Goal: Information Seeking & Learning: Understand process/instructions

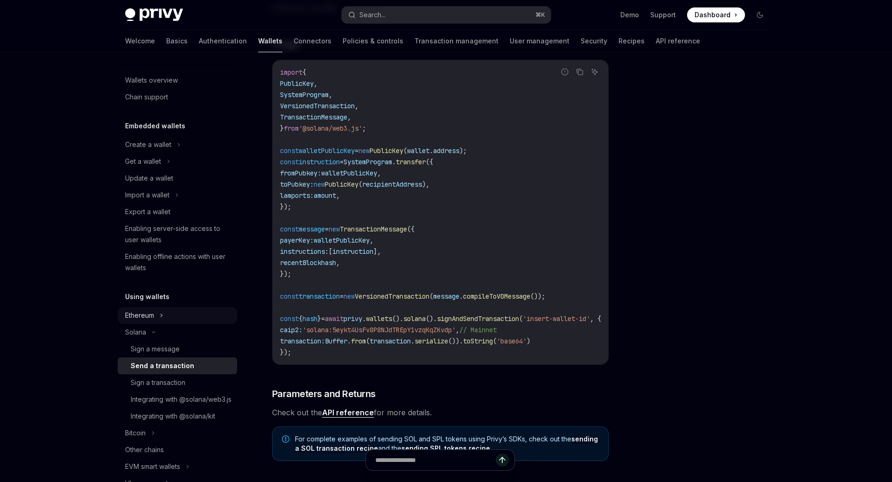
click at [162, 316] on icon at bounding box center [162, 315] width 4 height 11
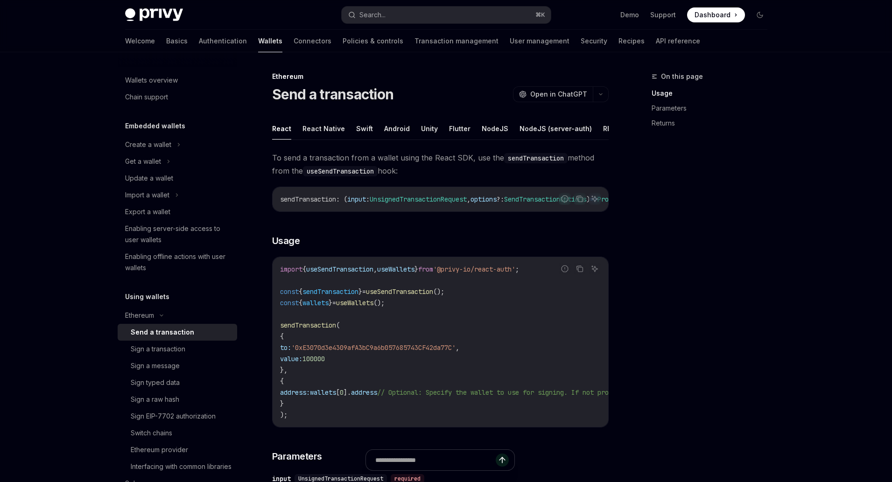
scroll to position [15, 0]
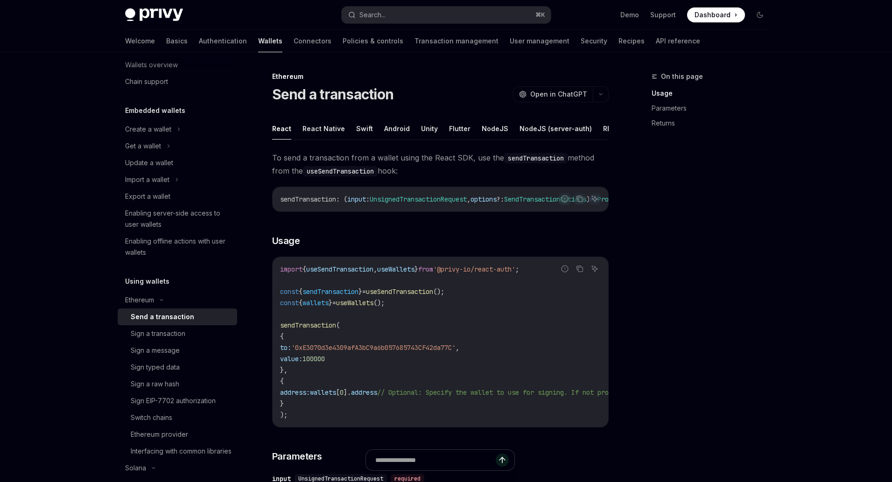
click at [192, 320] on div "Send a transaction" at bounding box center [181, 316] width 101 height 11
type textarea "*"
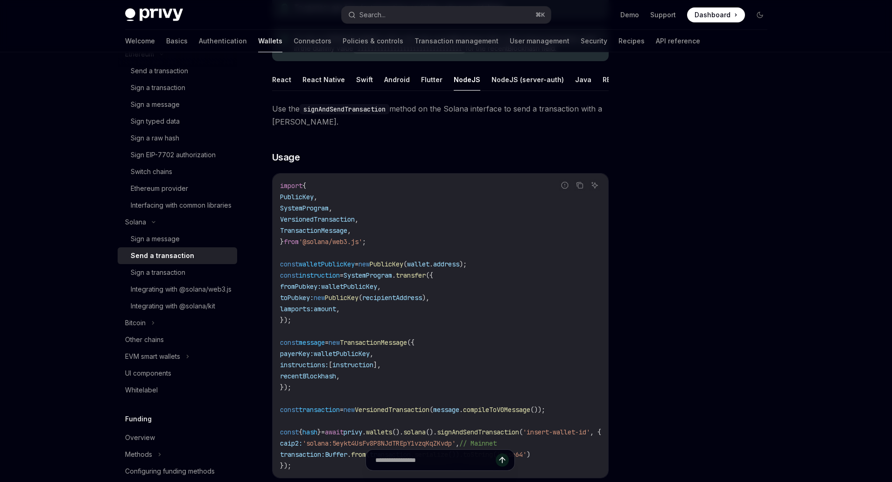
scroll to position [129, 0]
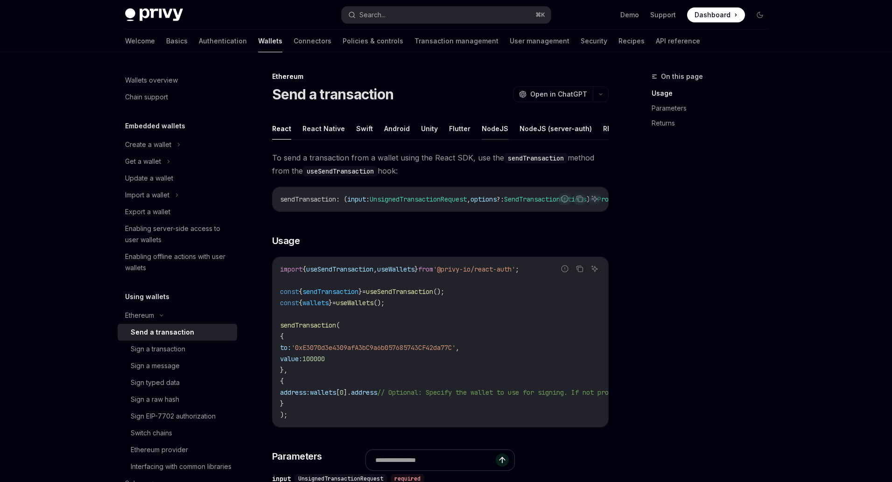
click at [492, 130] on button "NodeJS" at bounding box center [494, 129] width 27 height 22
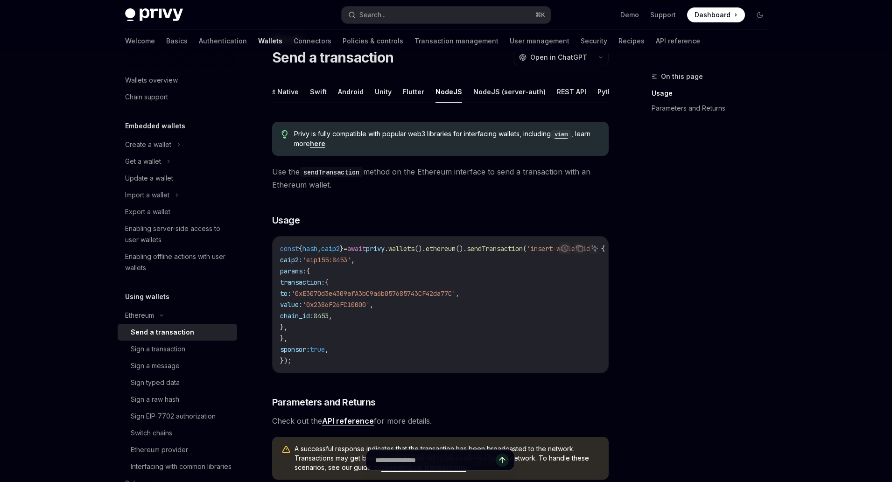
scroll to position [0, 59]
click at [500, 92] on button "NodeJS (server-auth)" at bounding box center [496, 92] width 72 height 22
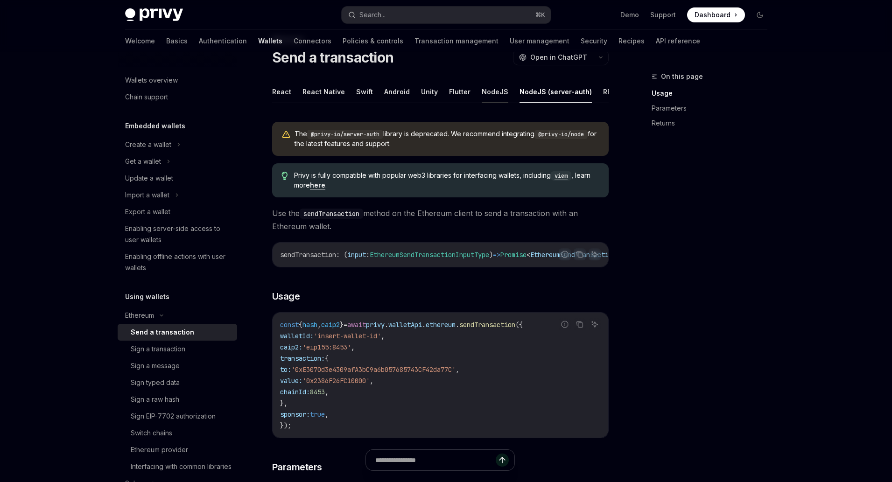
click at [492, 94] on button "NodeJS" at bounding box center [494, 92] width 27 height 22
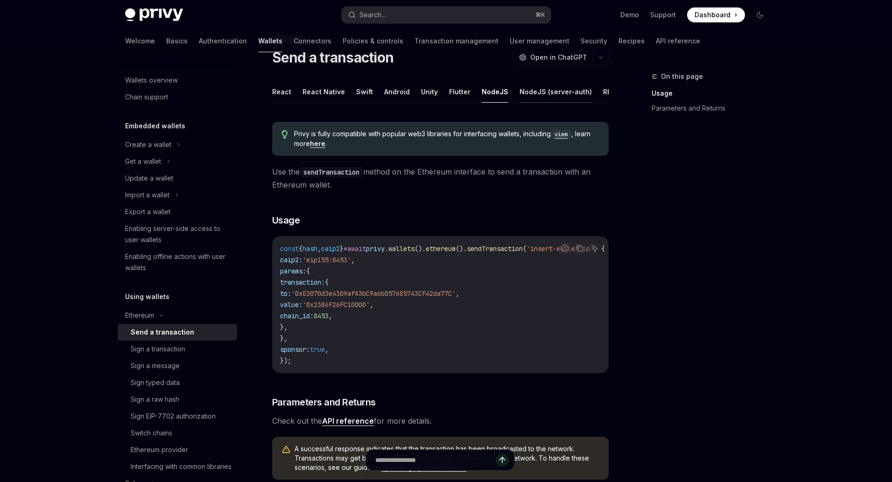
click at [529, 91] on button "NodeJS (server-auth)" at bounding box center [555, 92] width 72 height 22
type textarea "*"
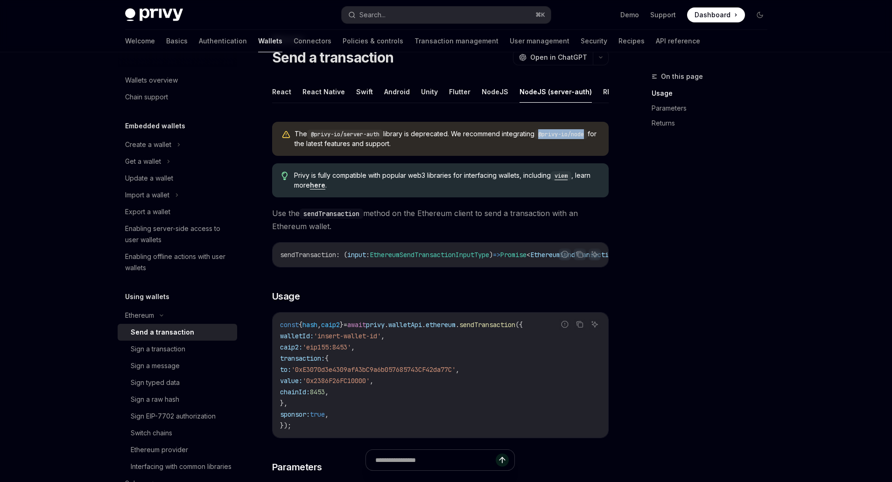
drag, startPoint x: 546, startPoint y: 141, endPoint x: 593, endPoint y: 142, distance: 47.1
click at [587, 139] on code "@privy-io/node" at bounding box center [560, 134] width 53 height 9
copy code "@privy-io/node"
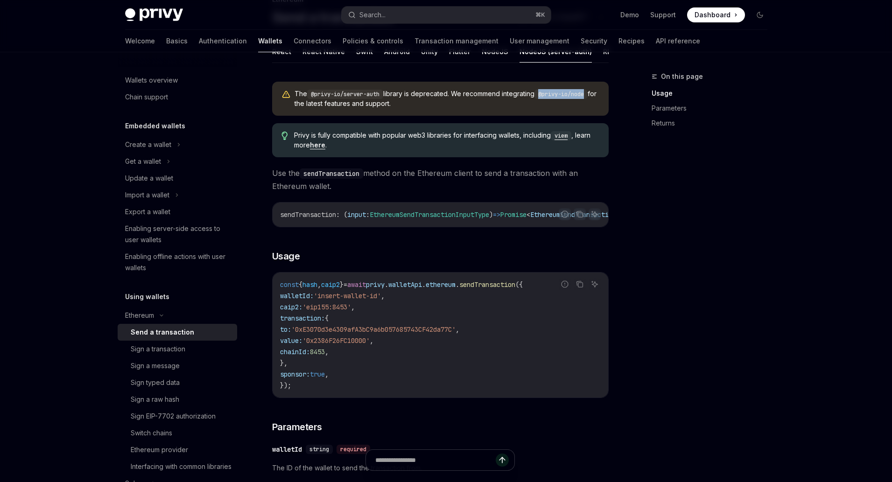
scroll to position [45, 0]
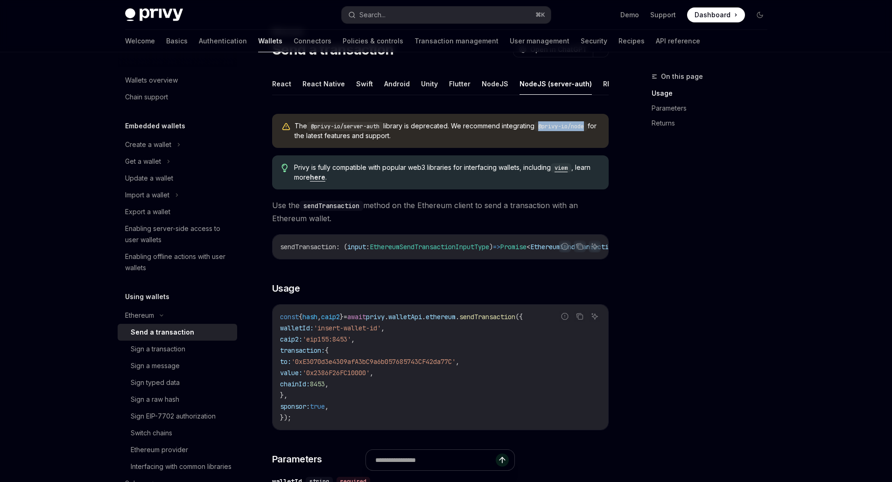
click at [557, 131] on code "@privy-io/node" at bounding box center [560, 126] width 53 height 9
drag, startPoint x: 545, startPoint y: 133, endPoint x: 587, endPoint y: 112, distance: 46.3
click at [599, 134] on span "The @privy-io/server-auth library is deprecated. We recommend integrating @priv…" at bounding box center [446, 130] width 305 height 19
copy code "@privy-io/node"
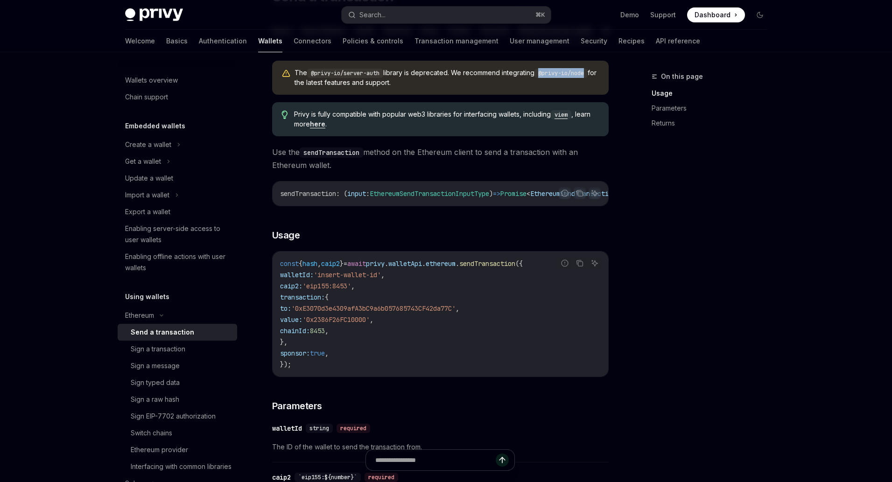
scroll to position [227, 0]
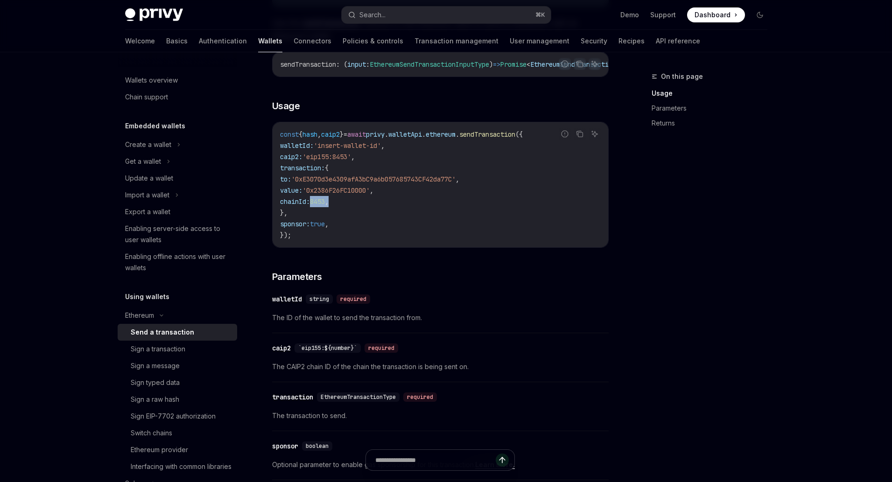
drag, startPoint x: 372, startPoint y: 214, endPoint x: 313, endPoint y: 208, distance: 59.1
click at [313, 208] on code "const { hash , caip2 } = await privy . walletApi . ethereum . sendTransaction (…" at bounding box center [440, 185] width 321 height 112
copy span "chainId: 8453 ,"
click at [365, 195] on span "'0x2386F26FC10000'" at bounding box center [335, 190] width 67 height 8
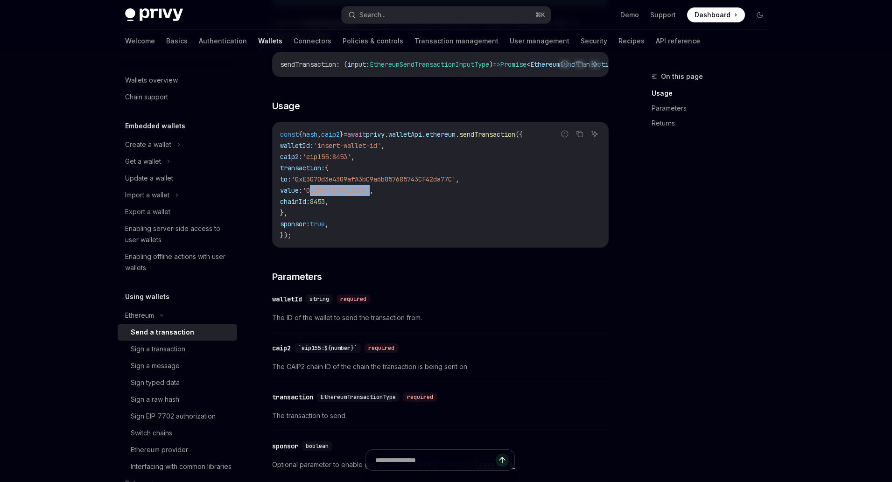
copy span "0x2386F26FC10000"
drag, startPoint x: 353, startPoint y: 144, endPoint x: 281, endPoint y: 140, distance: 71.9
click at [281, 140] on code "const { hash , caip2 } = await privy . walletApi . ethereum . sendTransaction (…" at bounding box center [440, 185] width 321 height 112
copy span "const { hash , caip2 }"
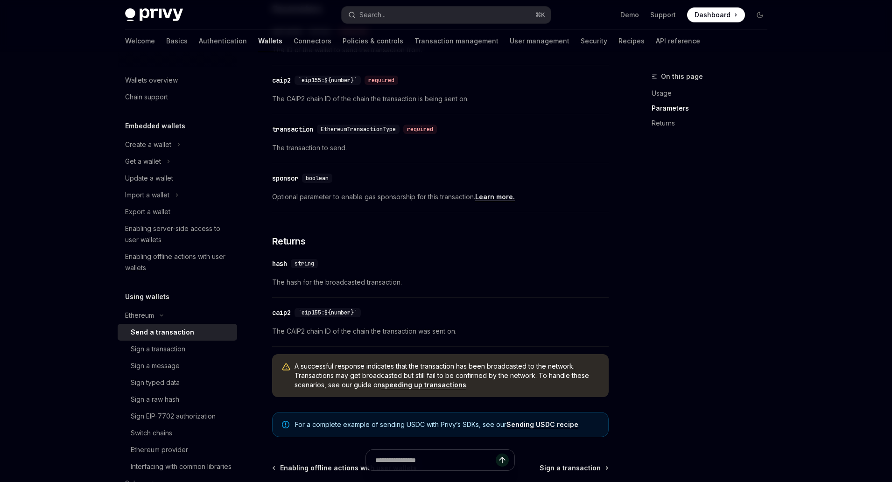
scroll to position [612, 0]
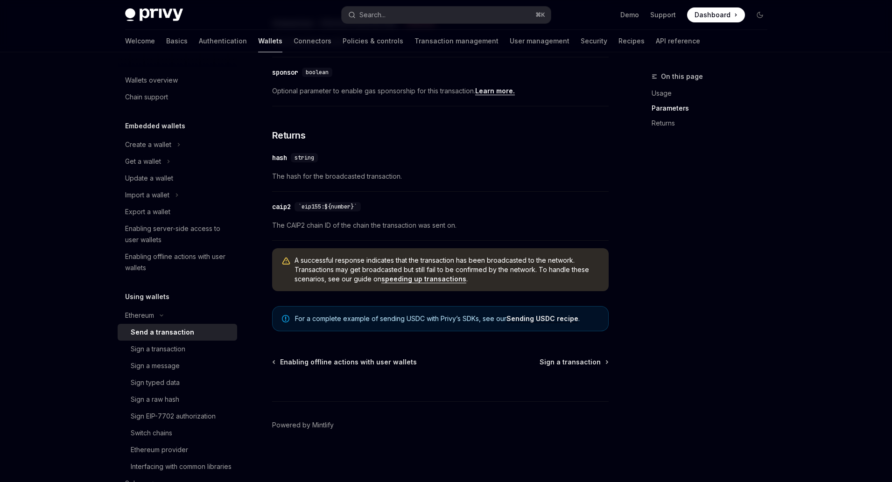
click at [529, 317] on link "Sending USDC recipe" at bounding box center [542, 318] width 72 height 8
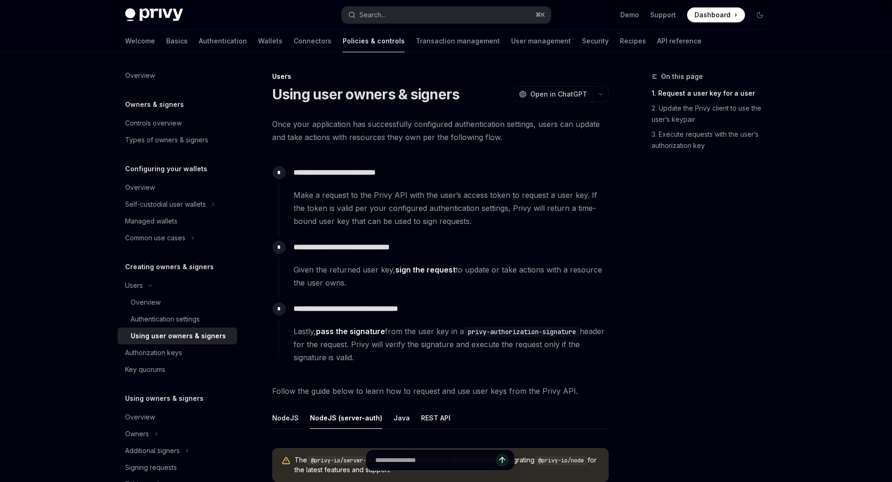
scroll to position [287, 0]
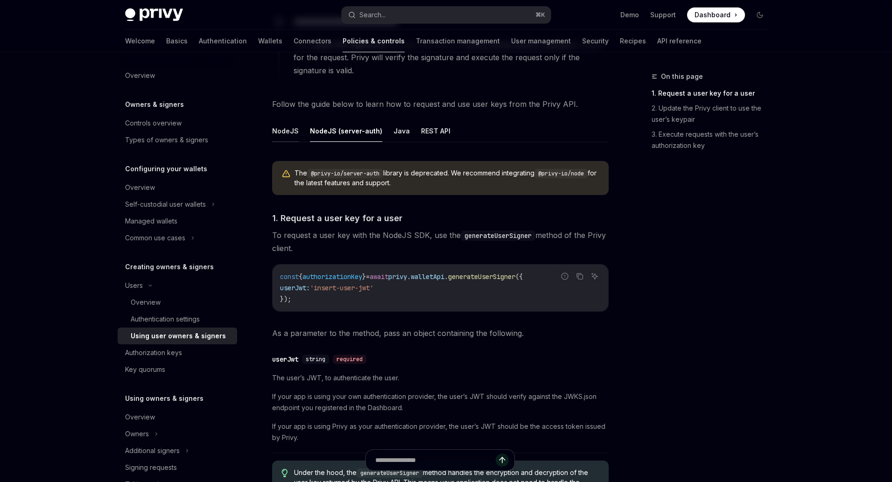
click at [289, 131] on button "NodeJS" at bounding box center [285, 131] width 27 height 22
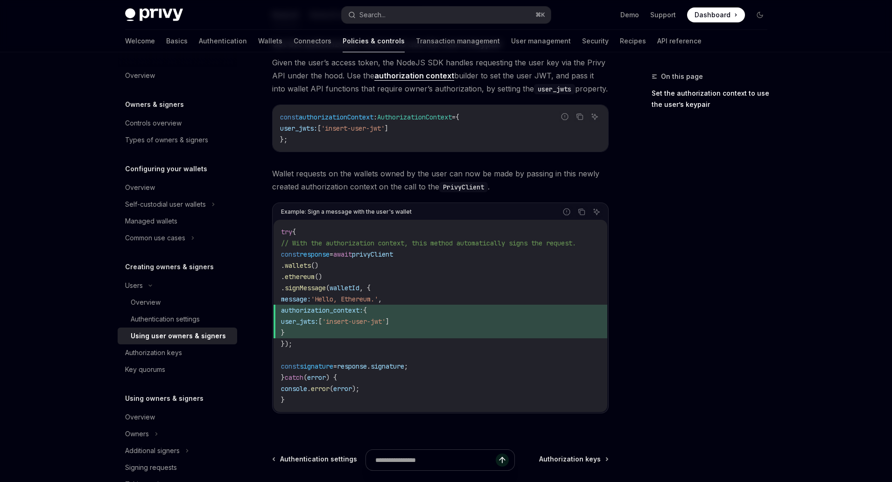
scroll to position [442, 0]
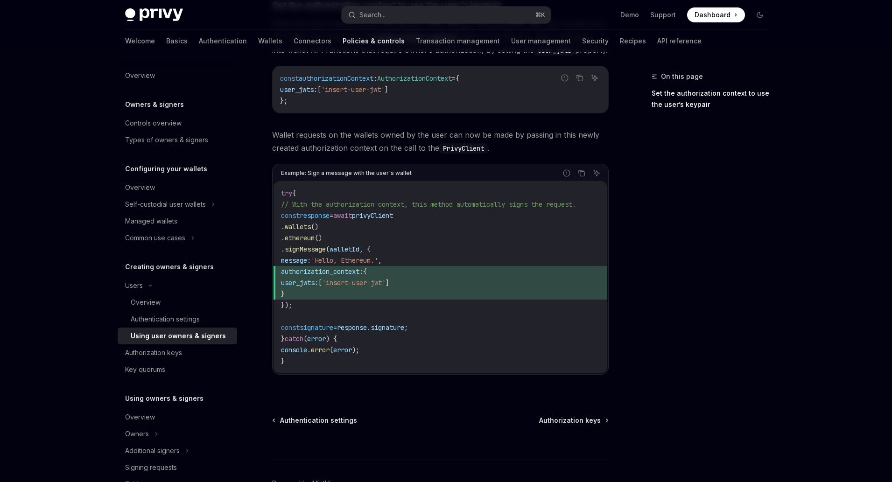
drag, startPoint x: 315, startPoint y: 305, endPoint x: 355, endPoint y: 216, distance: 97.5
click at [355, 216] on code "try { // With the authorization context, this method automatically signs the re…" at bounding box center [440, 277] width 319 height 179
copy code "await privyClient . wallets () . ethereum () . signMessage ( walletId , { messa…"
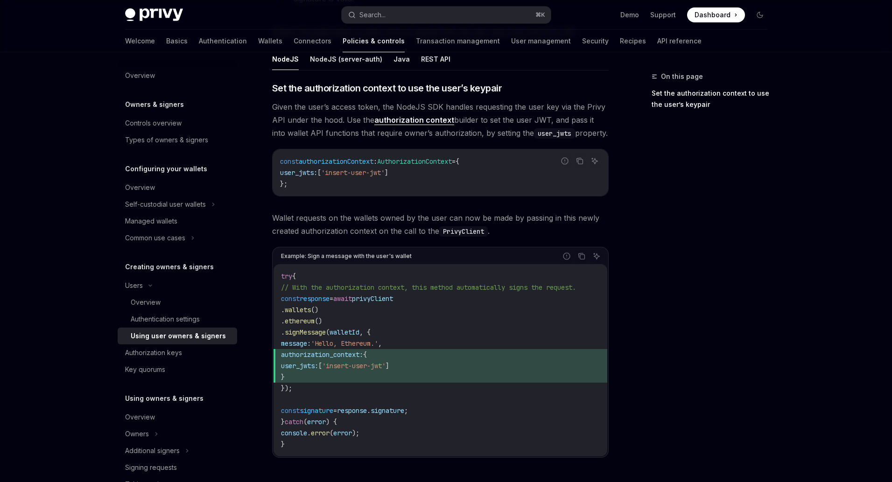
scroll to position [253, 0]
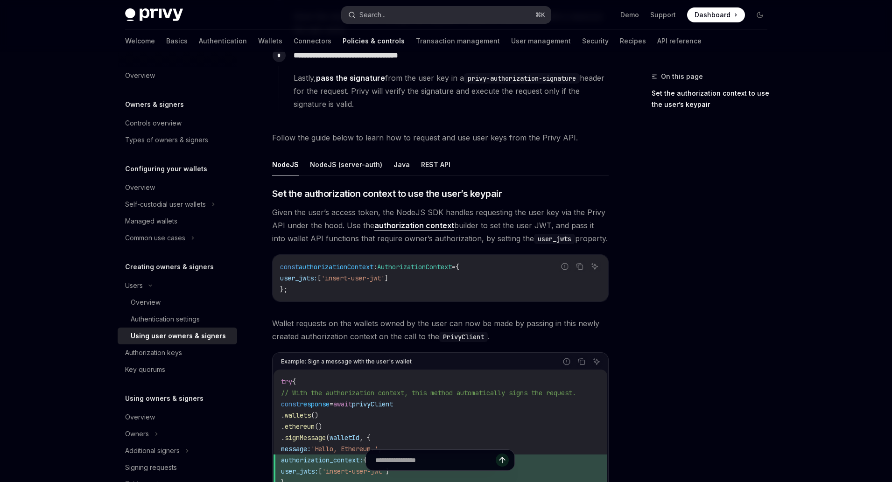
click at [465, 10] on button "Search... ⌘ K" at bounding box center [445, 15] width 209 height 17
click at [258, 42] on link "Wallets" at bounding box center [270, 41] width 24 height 22
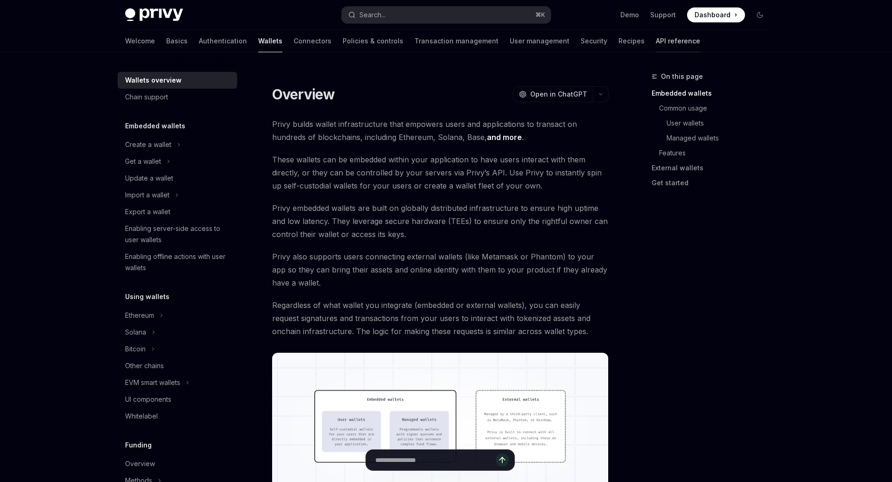
click at [655, 41] on link "API reference" at bounding box center [677, 41] width 44 height 22
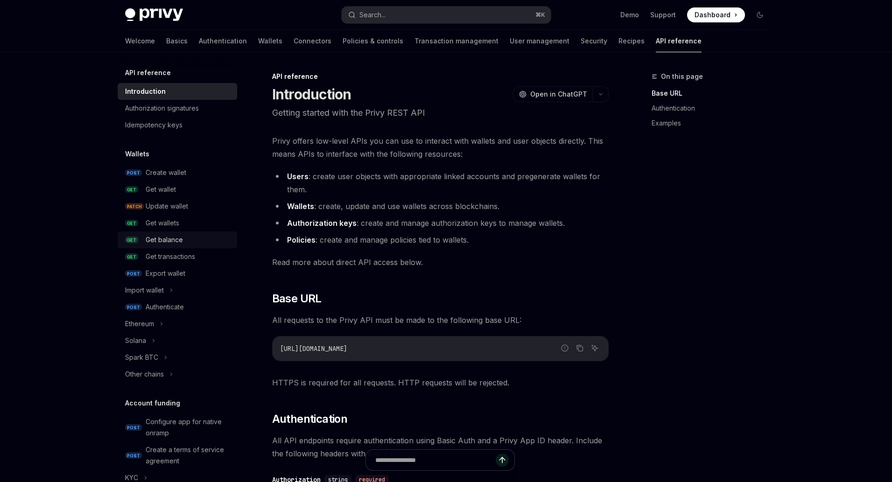
click at [188, 239] on div "Get balance" at bounding box center [189, 239] width 86 height 11
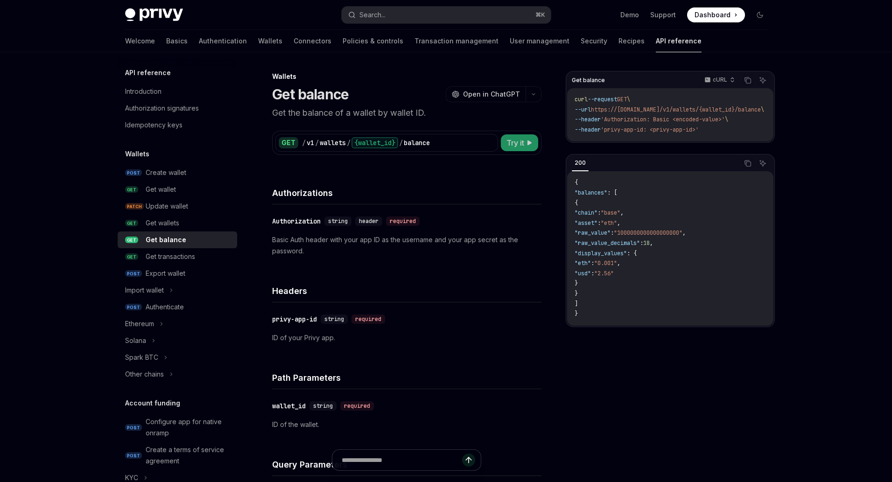
click at [520, 142] on span "Try it" at bounding box center [515, 142] width 18 height 11
type textarea "*"
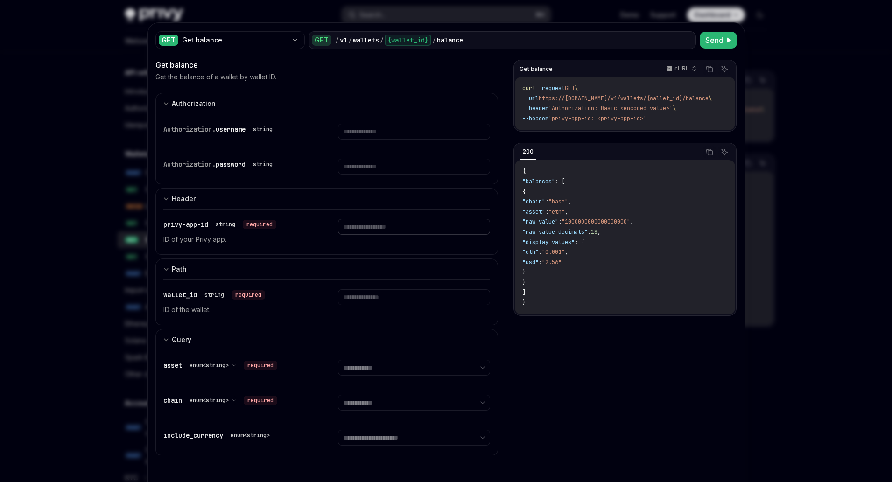
click at [382, 224] on input "text" at bounding box center [414, 227] width 152 height 16
click at [408, 294] on input "text" at bounding box center [414, 297] width 152 height 16
paste input "**********"
type input "**********"
click at [386, 366] on select "**********" at bounding box center [414, 368] width 152 height 16
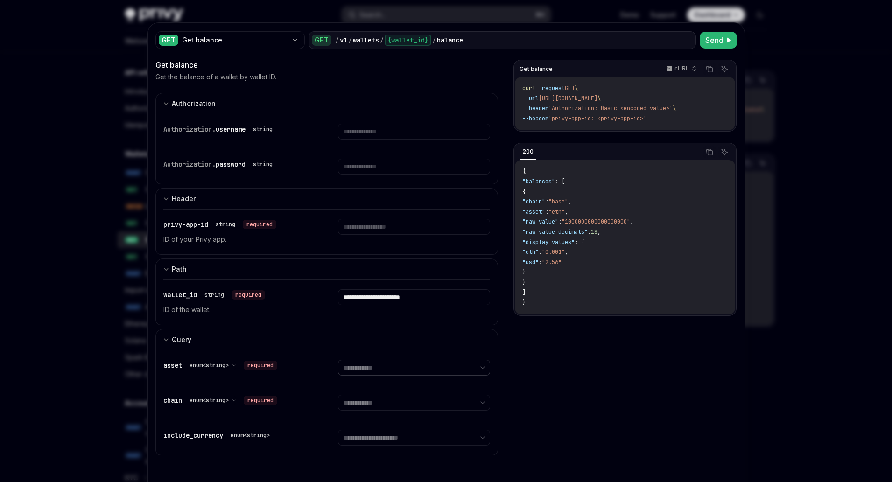
select select "****"
click at [338, 360] on select "**********" at bounding box center [414, 368] width 152 height 16
click at [375, 400] on select "**********" at bounding box center [414, 403] width 152 height 16
select select "****"
click at [338, 395] on select "**********" at bounding box center [414, 403] width 152 height 16
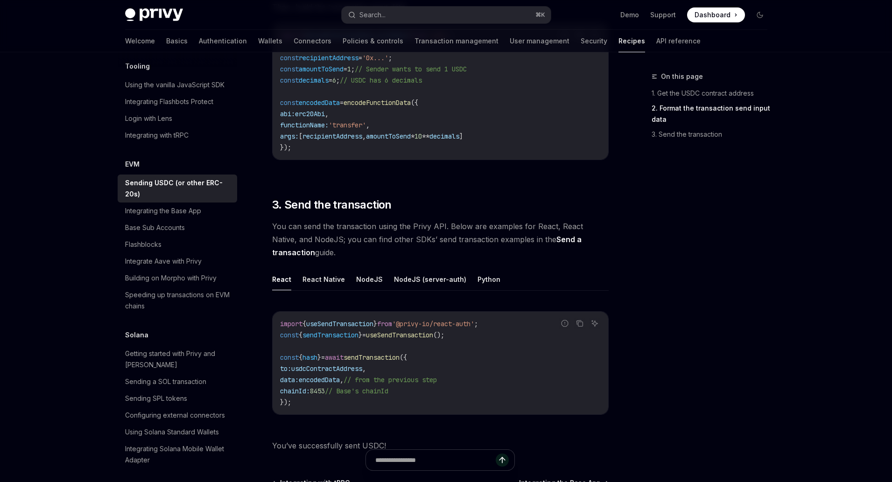
scroll to position [687, 0]
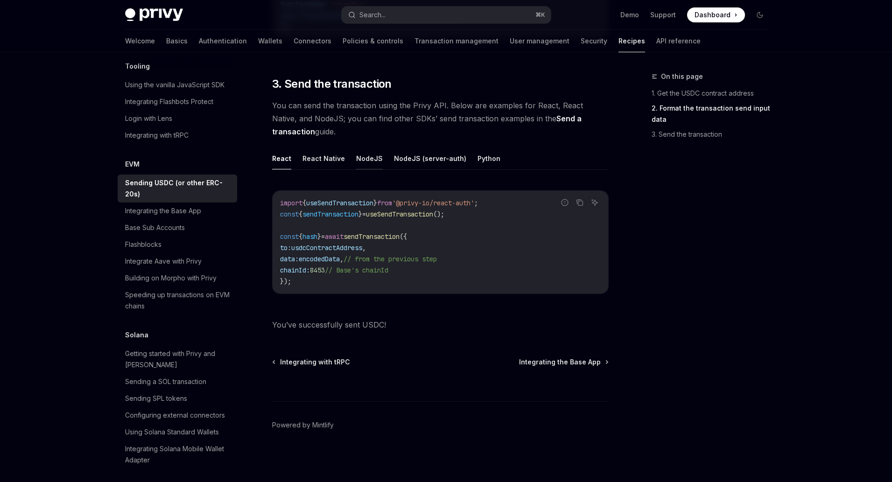
click at [357, 160] on button "NodeJS" at bounding box center [369, 158] width 27 height 22
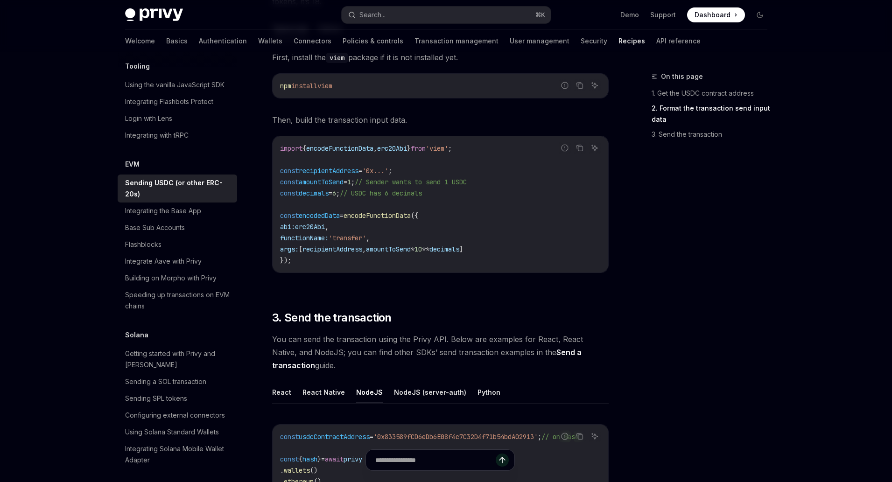
scroll to position [444, 0]
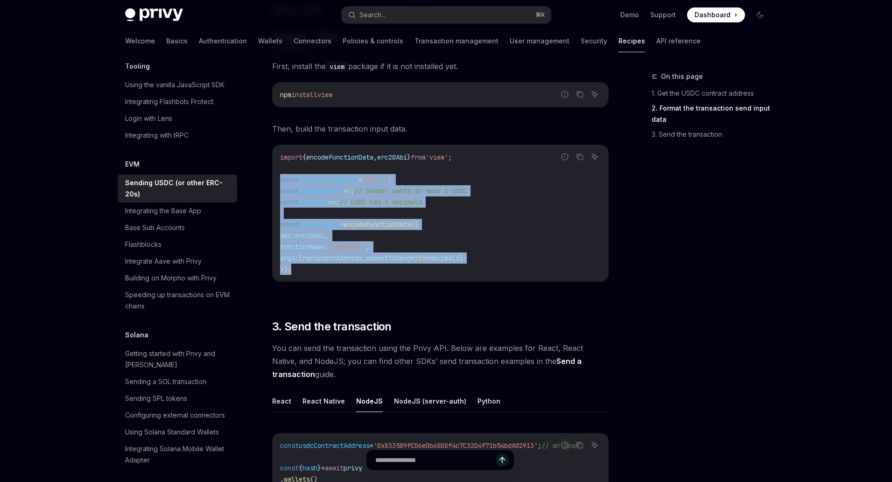
drag, startPoint x: 293, startPoint y: 272, endPoint x: 275, endPoint y: 180, distance: 93.2
click at [275, 180] on div "import { encodeFunctionData , erc20Abi } from 'viem' ; const recipientAddress =…" at bounding box center [439, 213] width 335 height 136
copy code "const recipientAddress = '0x...' ; const amountToSend = 1 ; // Sender wants to …"
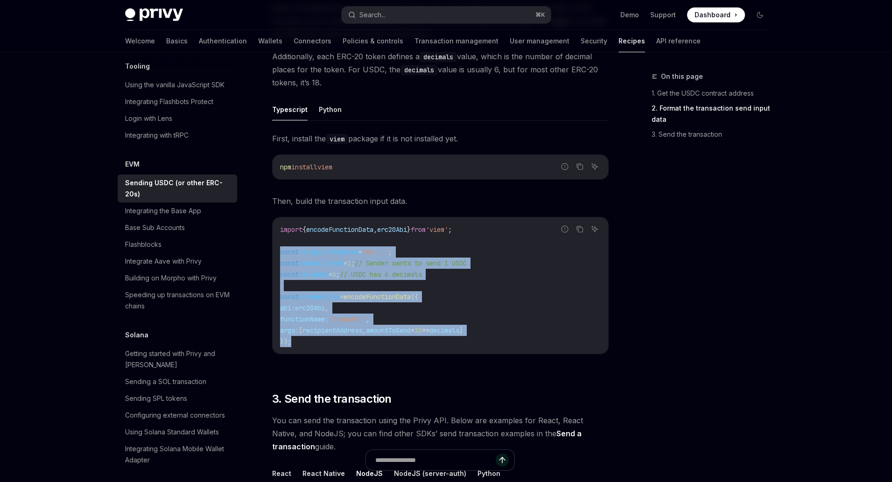
scroll to position [396, 0]
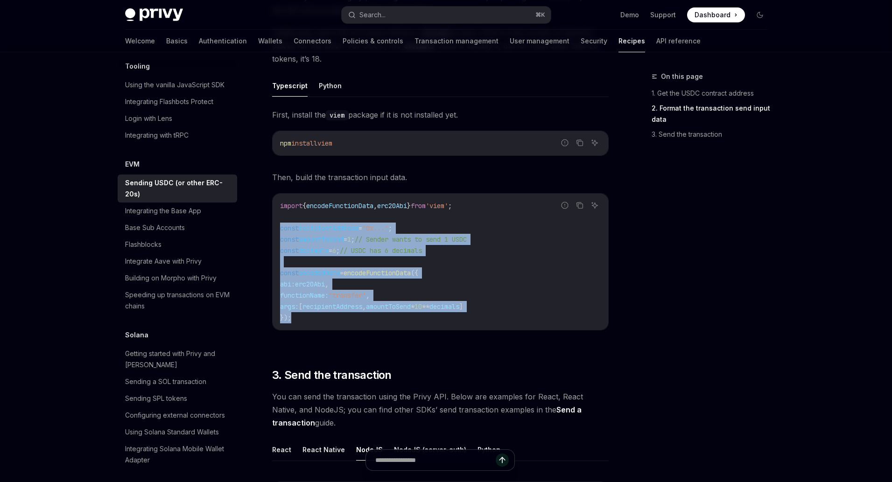
click at [347, 261] on code "import { encodeFunctionData , erc20Abi } from 'viem' ; const recipientAddress =…" at bounding box center [440, 261] width 321 height 123
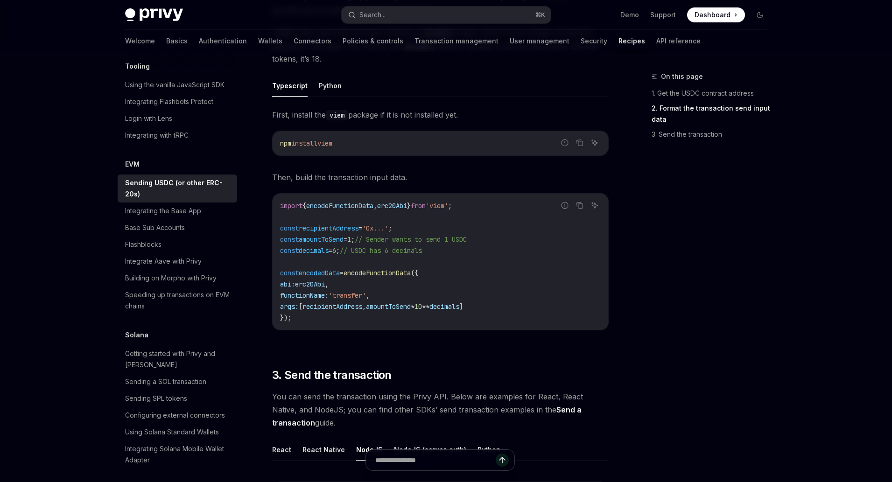
click at [325, 285] on span "erc20Abi" at bounding box center [310, 284] width 30 height 8
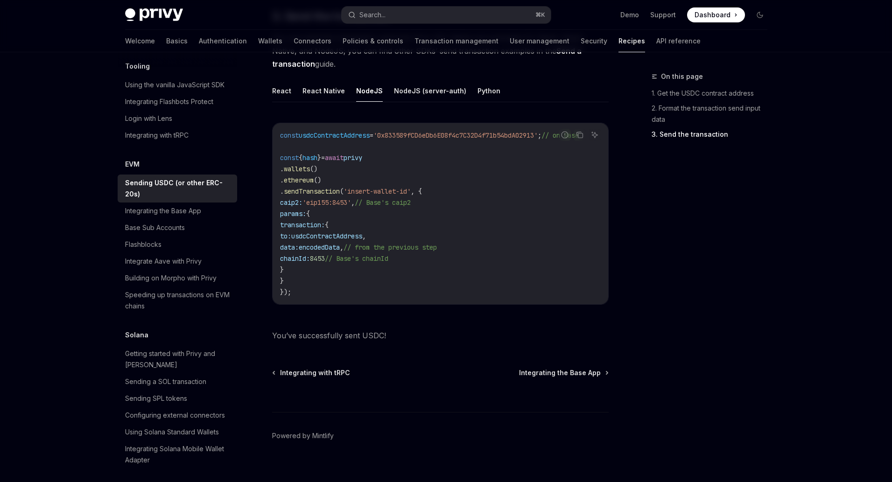
scroll to position [758, 0]
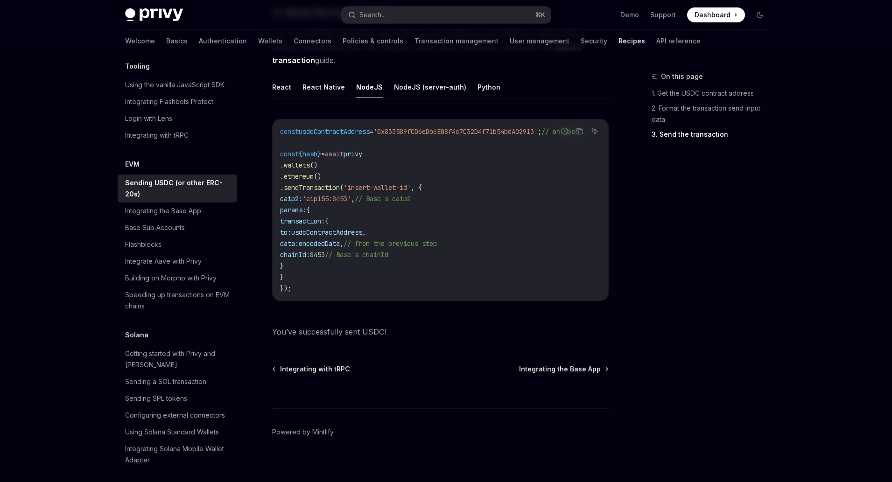
drag, startPoint x: 311, startPoint y: 231, endPoint x: 382, endPoint y: 239, distance: 71.4
click at [381, 240] on code "const usdcContractAddress = '0x833589fCD6eDb6E08f4c7C32D4f71b54bdA02913' ; // o…" at bounding box center [440, 210] width 321 height 168
copy code "to: usdcContractAddress , data: encodedData ,"
click at [427, 227] on code "const usdcContractAddress = '0x833589fCD6eDb6E08f4c7C32D4f71b54bdA02913' ; // o…" at bounding box center [440, 210] width 321 height 168
click at [362, 231] on span "usdcContractAddress" at bounding box center [326, 232] width 71 height 8
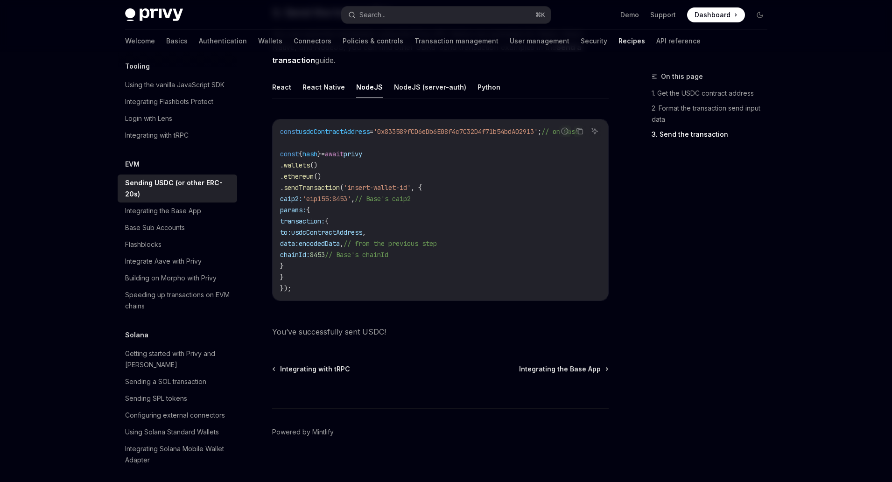
click at [362, 231] on span "usdcContractAddress" at bounding box center [326, 232] width 71 height 8
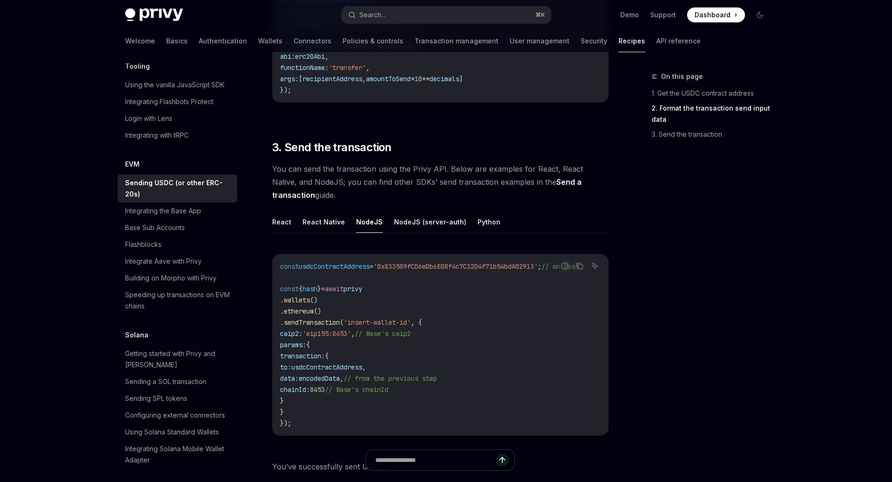
scroll to position [620, 0]
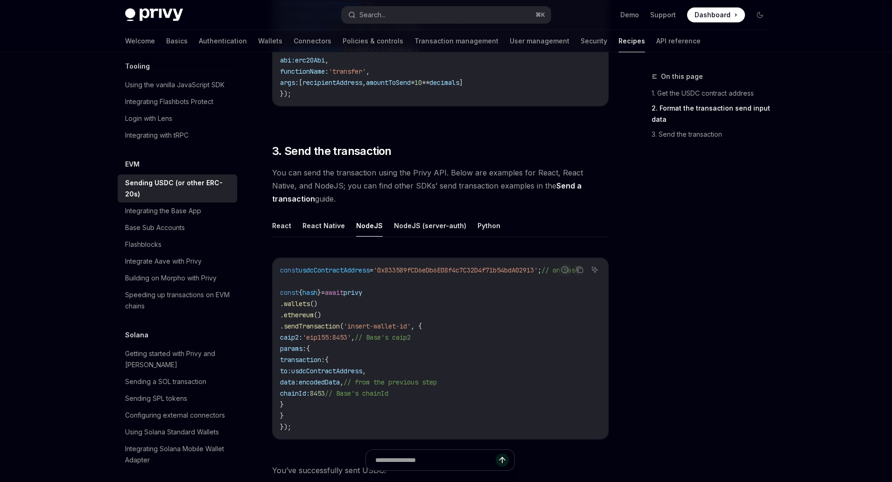
click at [446, 270] on span "'0x833589fCD6eDb6E08f4c7C32D4f71b54bdA02913'" at bounding box center [455, 270] width 164 height 8
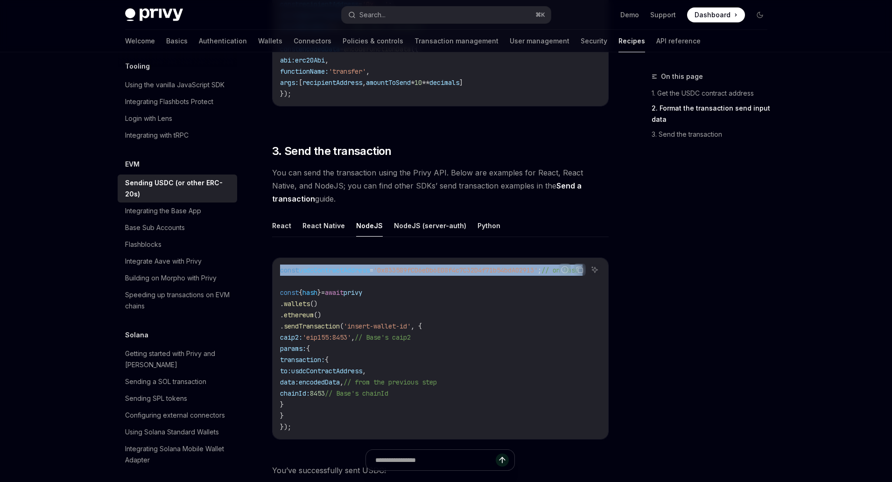
click at [446, 270] on span "'0x833589fCD6eDb6E08f4c7C32D4f71b54bdA02913'" at bounding box center [455, 270] width 164 height 8
copy code "const usdcContractAddress = '0x833589fCD6eDb6E08f4c7C32D4f71b54bdA02913' ; // o…"
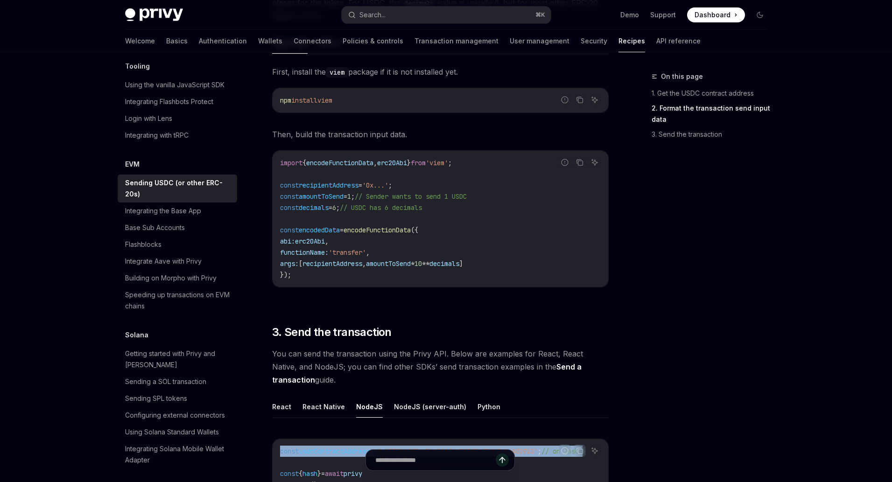
scroll to position [259, 0]
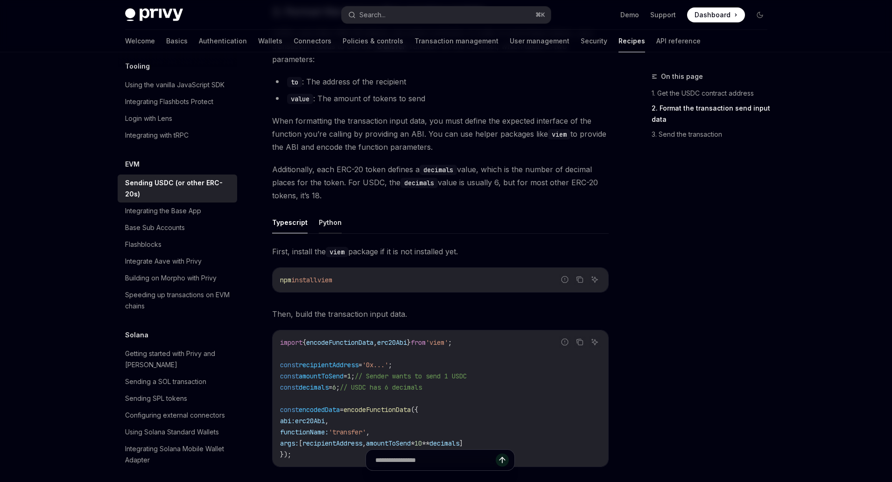
click at [335, 229] on button "Python" at bounding box center [330, 222] width 23 height 22
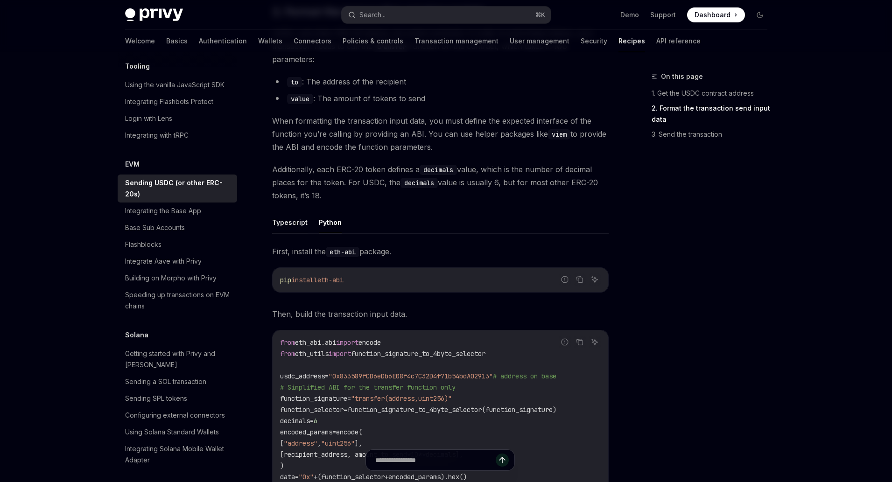
click at [300, 223] on button "Typescript" at bounding box center [289, 222] width 35 height 22
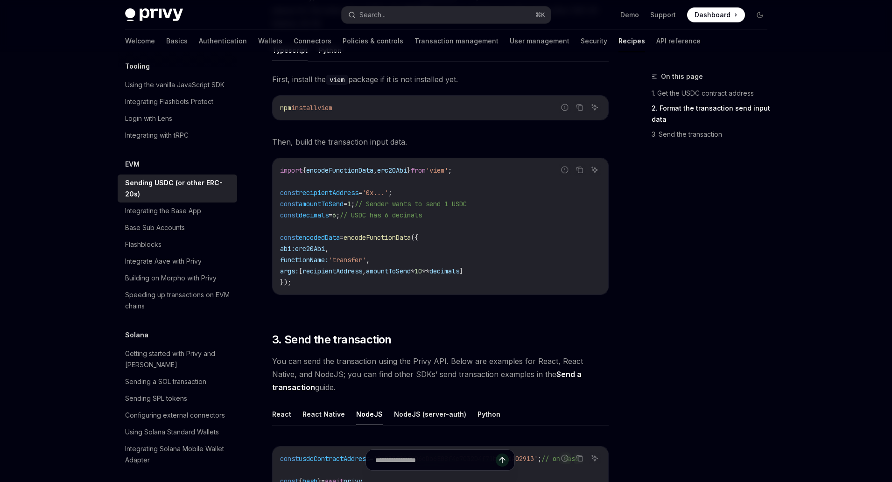
scroll to position [446, 0]
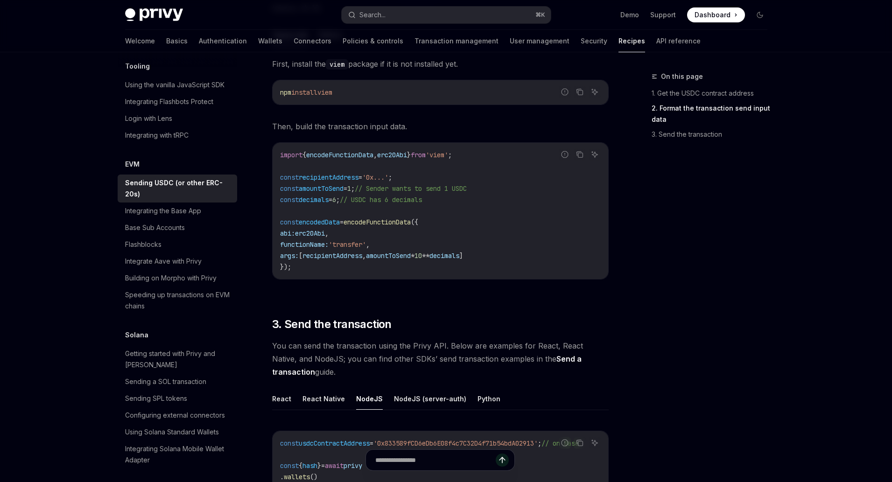
click at [486, 247] on code "import { encodeFunctionData , erc20Abi } from 'viem' ; const recipientAddress =…" at bounding box center [440, 210] width 321 height 123
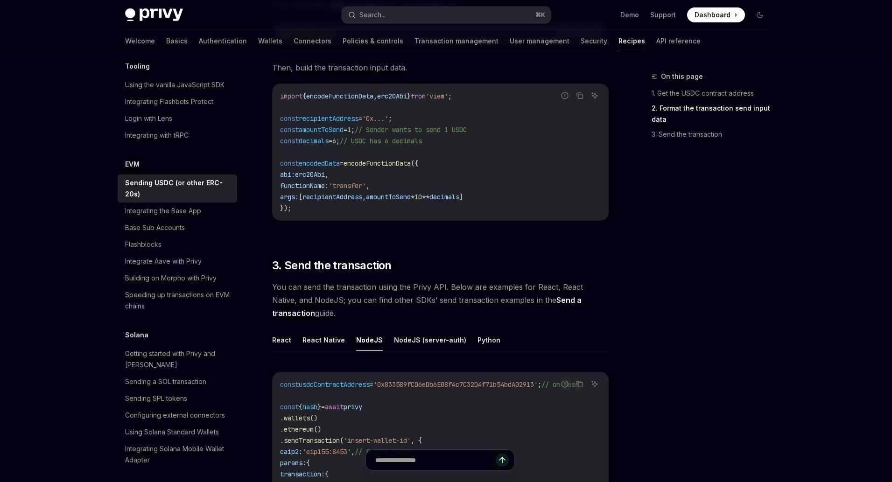
scroll to position [641, 0]
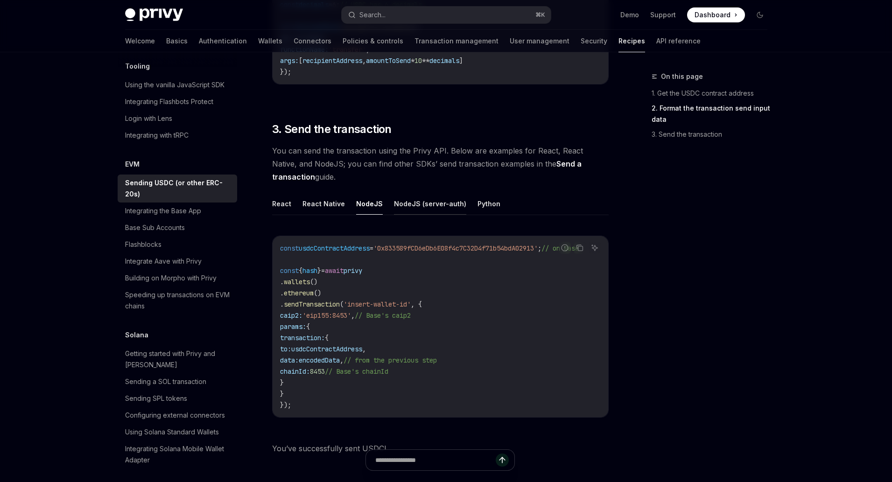
click at [414, 199] on button "NodeJS (server-auth)" at bounding box center [430, 204] width 72 height 22
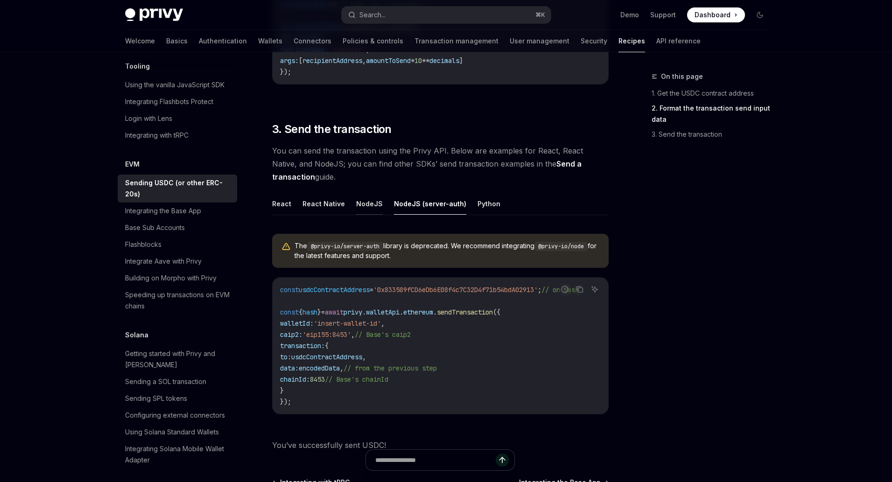
click at [370, 202] on button "NodeJS" at bounding box center [369, 204] width 27 height 22
type textarea "*"
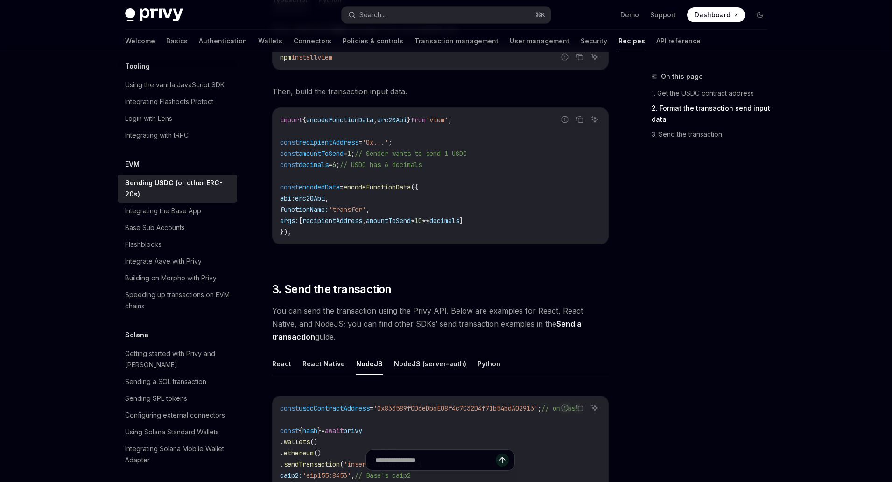
scroll to position [483, 0]
